Goal: Task Accomplishment & Management: Manage account settings

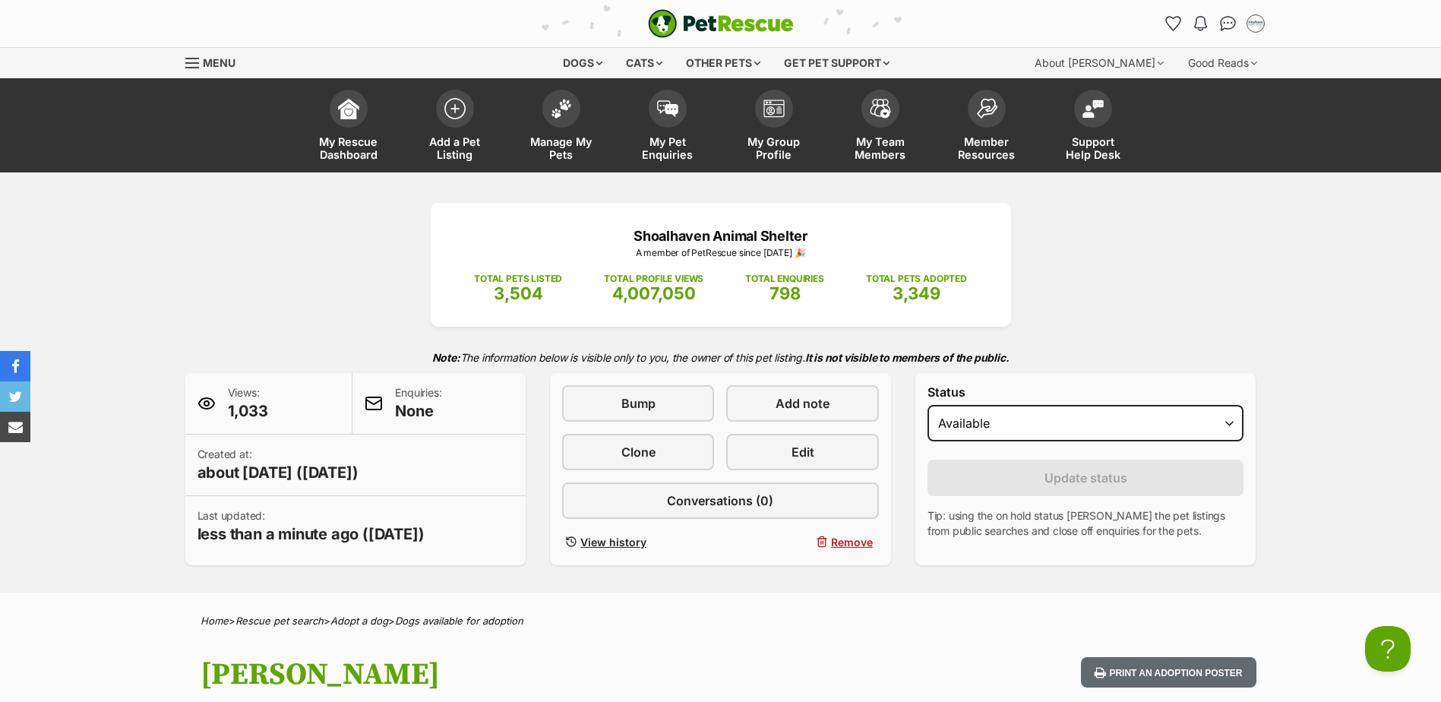
scroll to position [0, 12]
click at [545, 119] on link "Manage My Pets" at bounding box center [561, 127] width 106 height 90
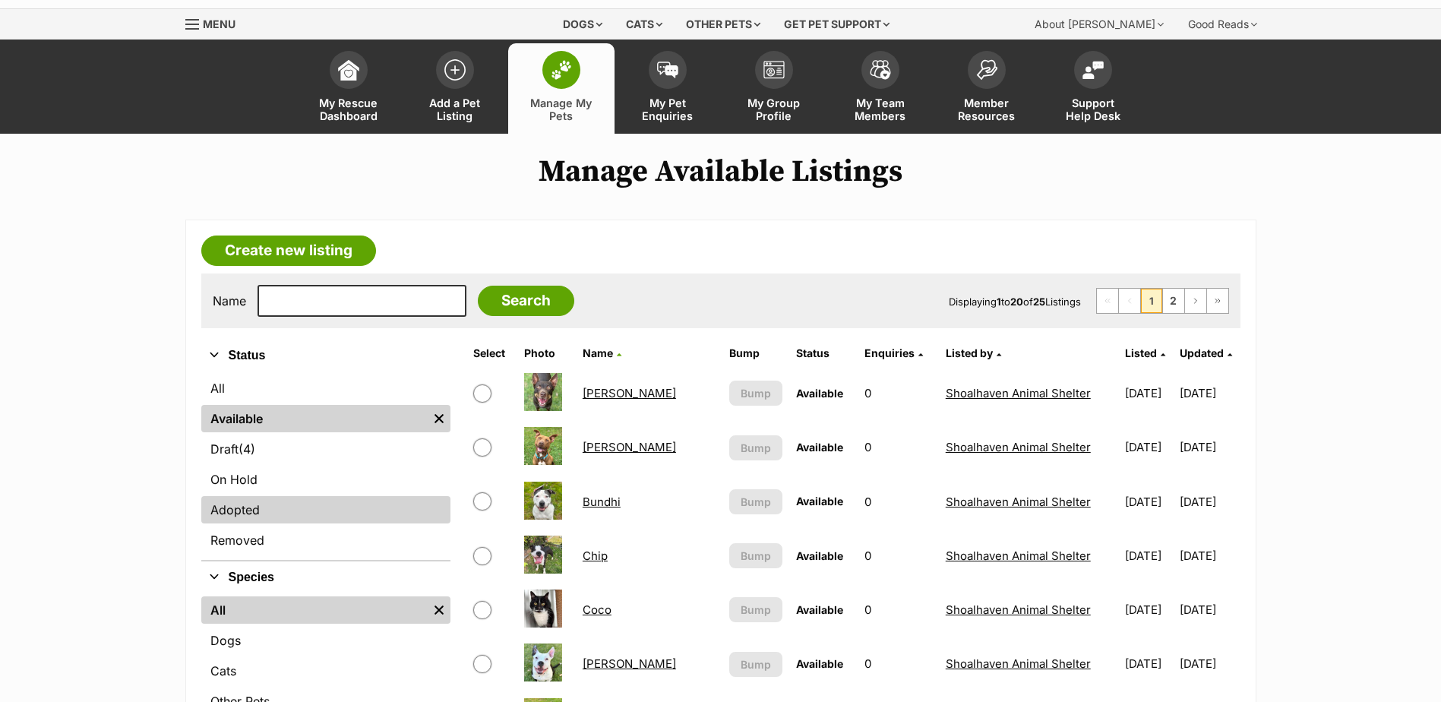
scroll to position [152, 0]
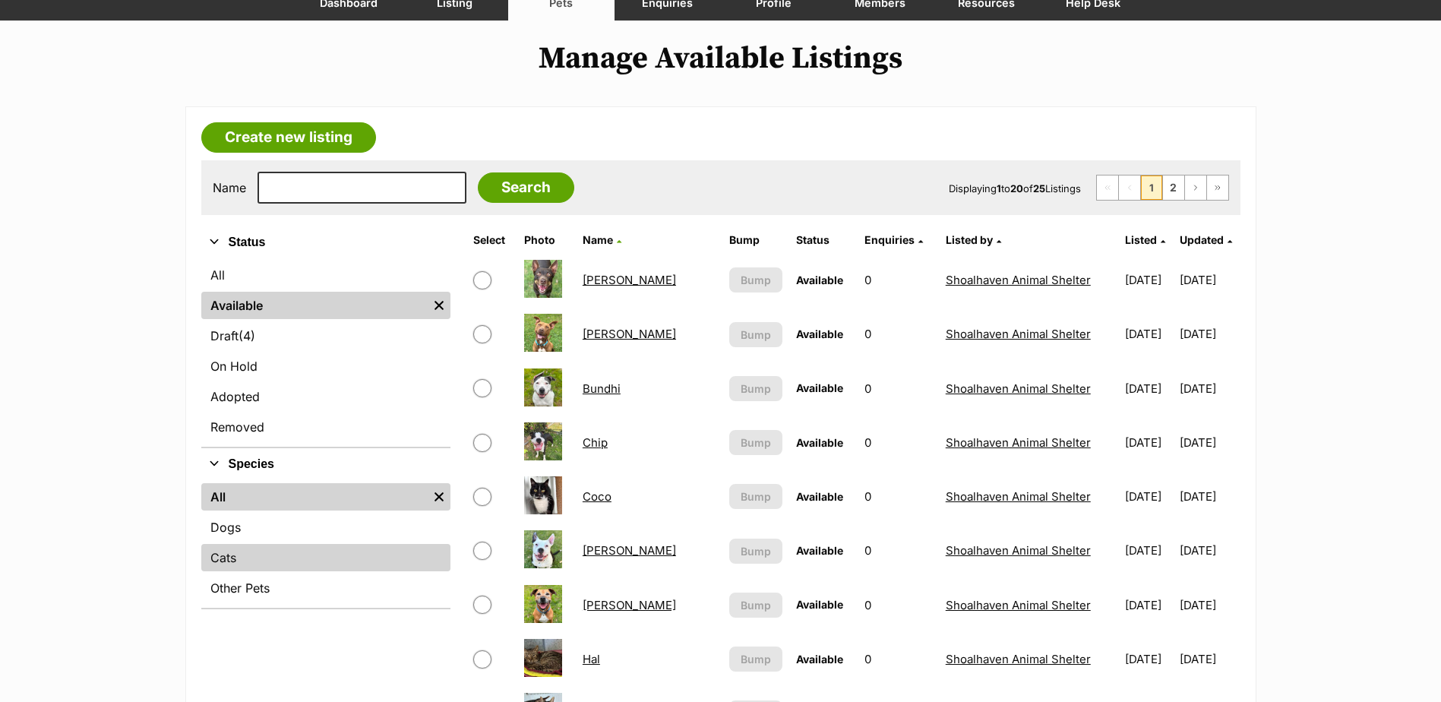
click at [380, 558] on link "Cats" at bounding box center [325, 557] width 249 height 27
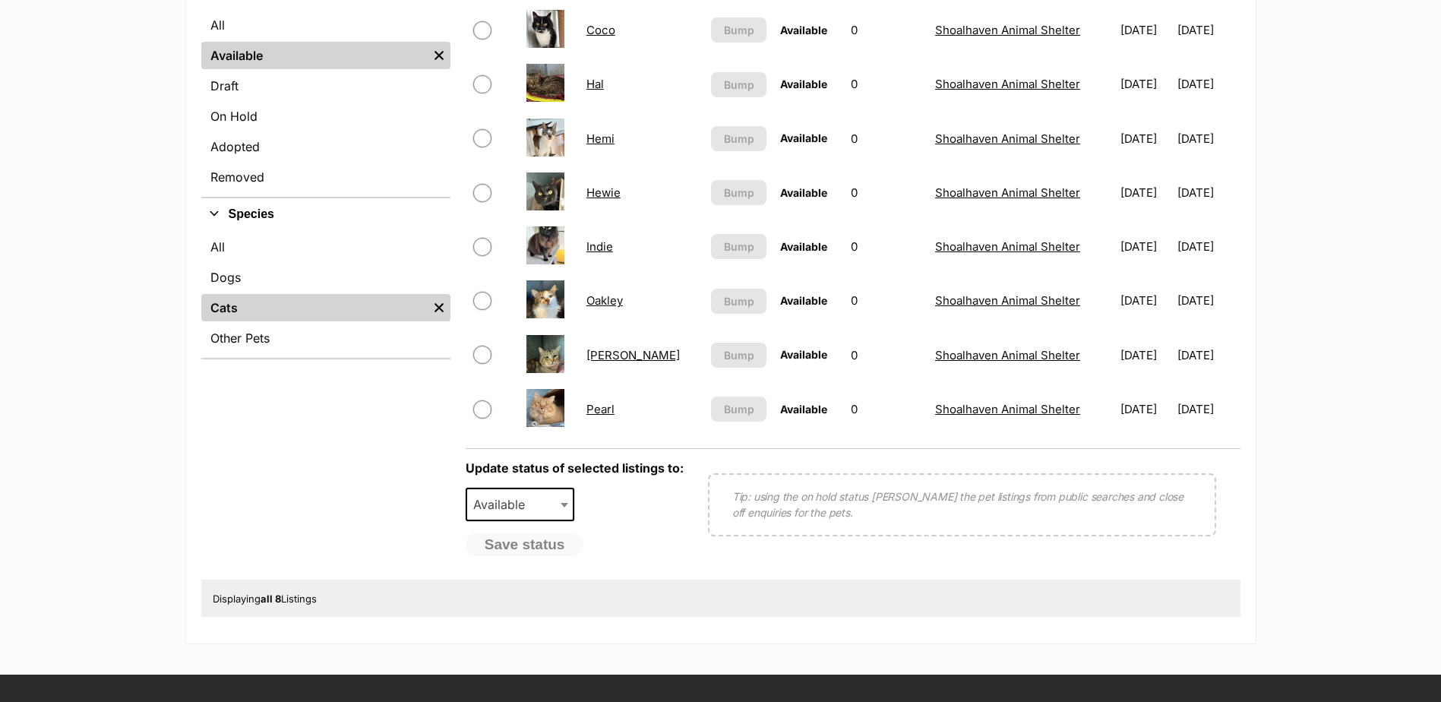
scroll to position [380, 0]
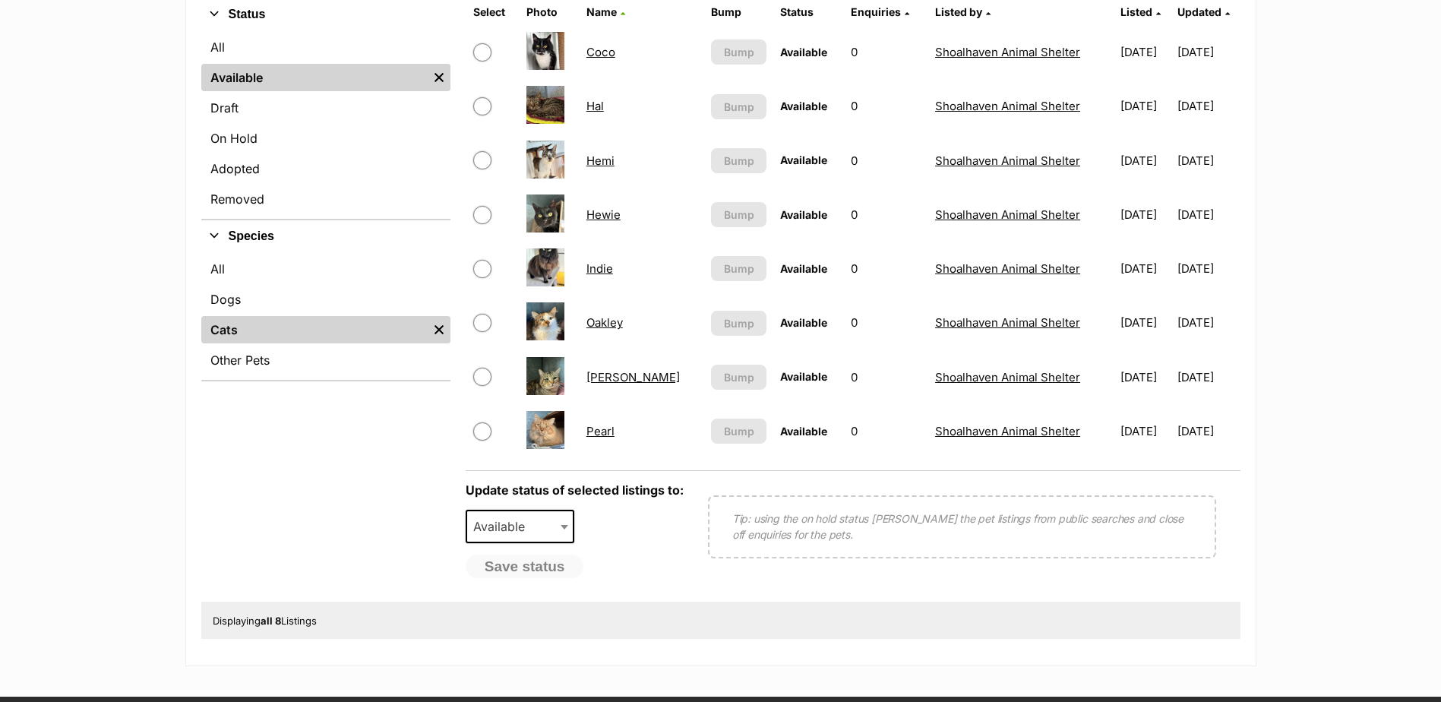
click at [602, 430] on link "Pearl" at bounding box center [600, 431] width 28 height 14
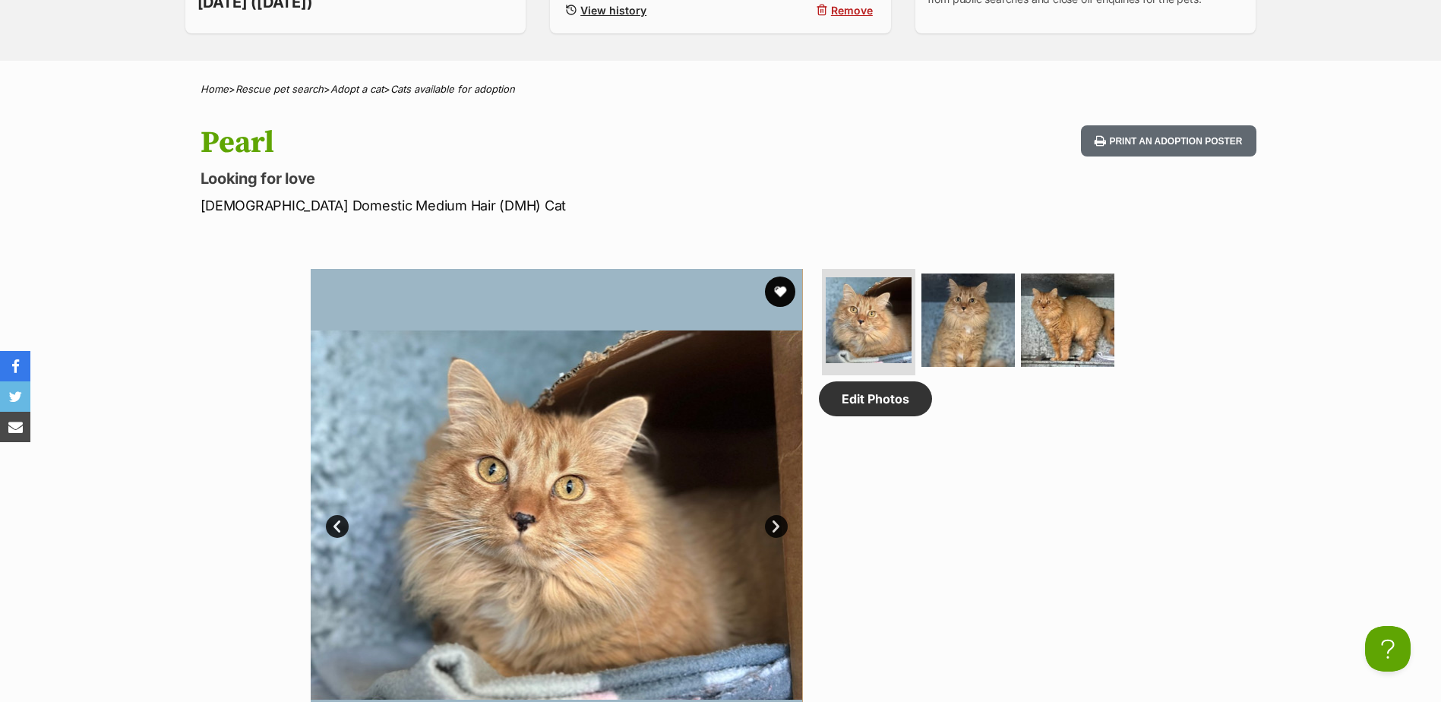
scroll to position [608, 0]
